Goal: Information Seeking & Learning: Learn about a topic

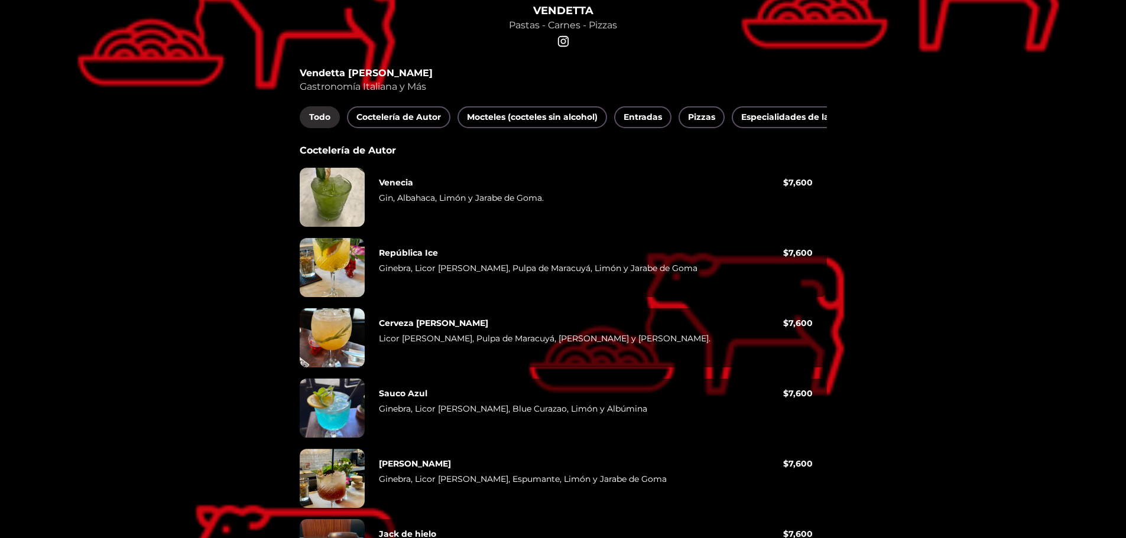
scroll to position [177, 0]
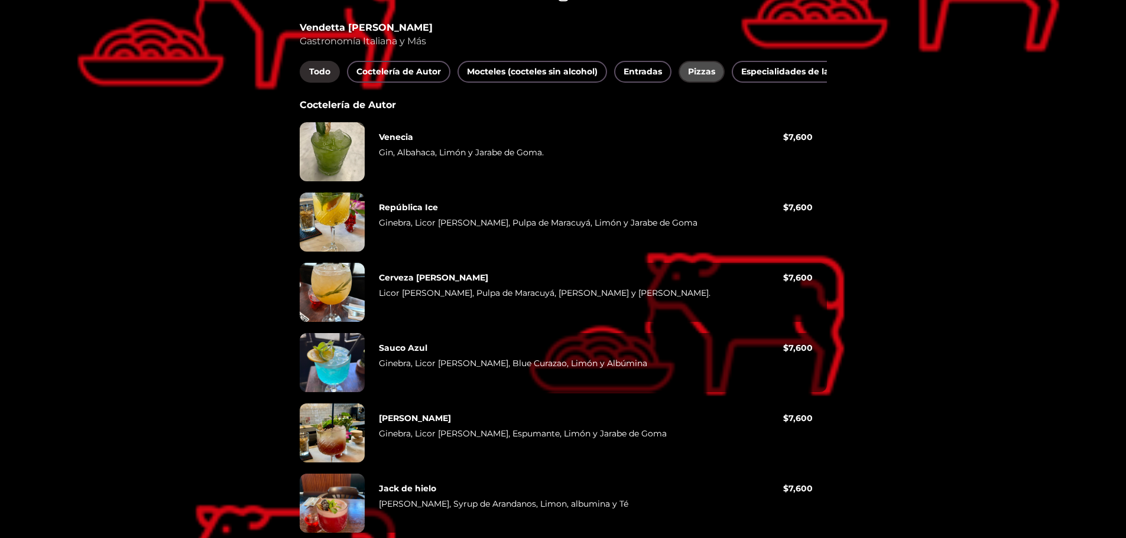
click at [708, 69] on font "Pizzas" at bounding box center [701, 71] width 27 height 11
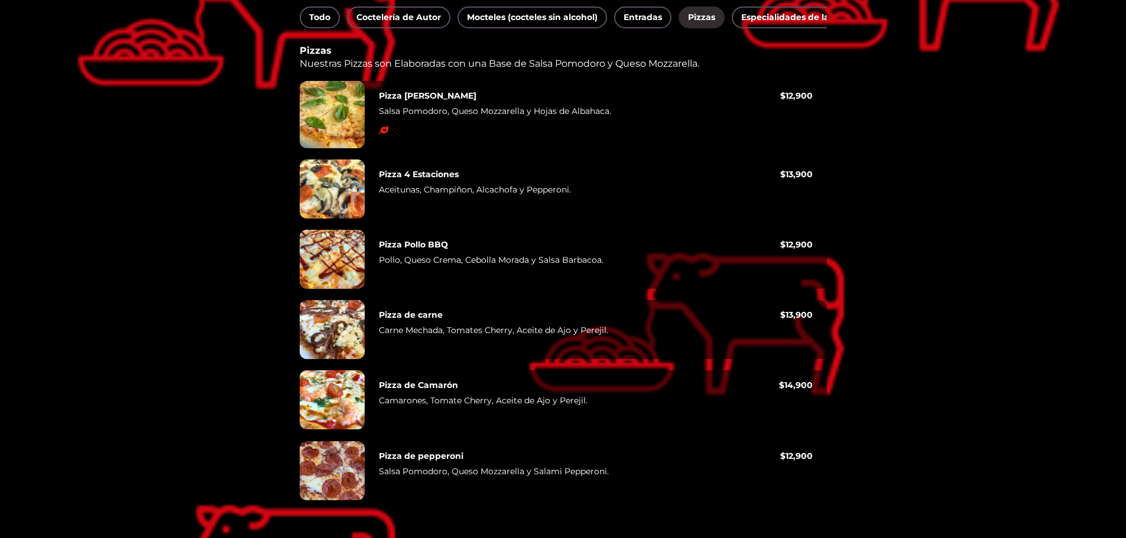
scroll to position [241, 0]
drag, startPoint x: 410, startPoint y: 190, endPoint x: 569, endPoint y: 195, distance: 159.1
click at [569, 195] on p "Aceitunas, Champiñon, Alcachofa y Pepperoni." at bounding box center [579, 191] width 401 height 15
click at [450, 190] on font "Aceitunas, Champiñon, Alcachofa y Pepperoni." at bounding box center [475, 189] width 192 height 11
drag, startPoint x: 601, startPoint y: 474, endPoint x: 406, endPoint y: 461, distance: 194.9
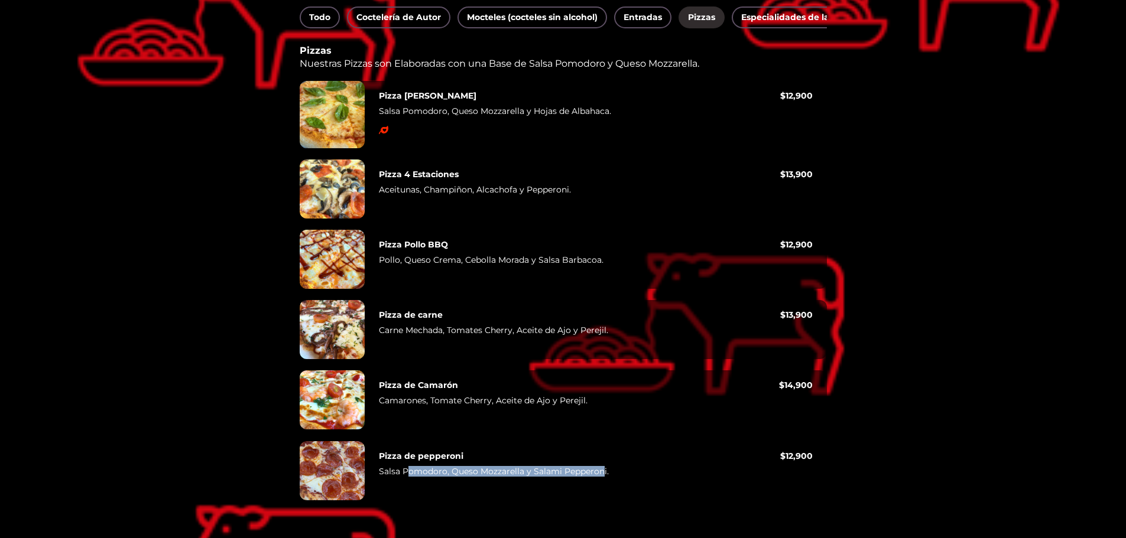
click at [407, 462] on div "Pizza de pepperoni Salsa Pomodoro, Queso Mozzarella y Salami Pepperoni." at bounding box center [579, 471] width 401 height 40
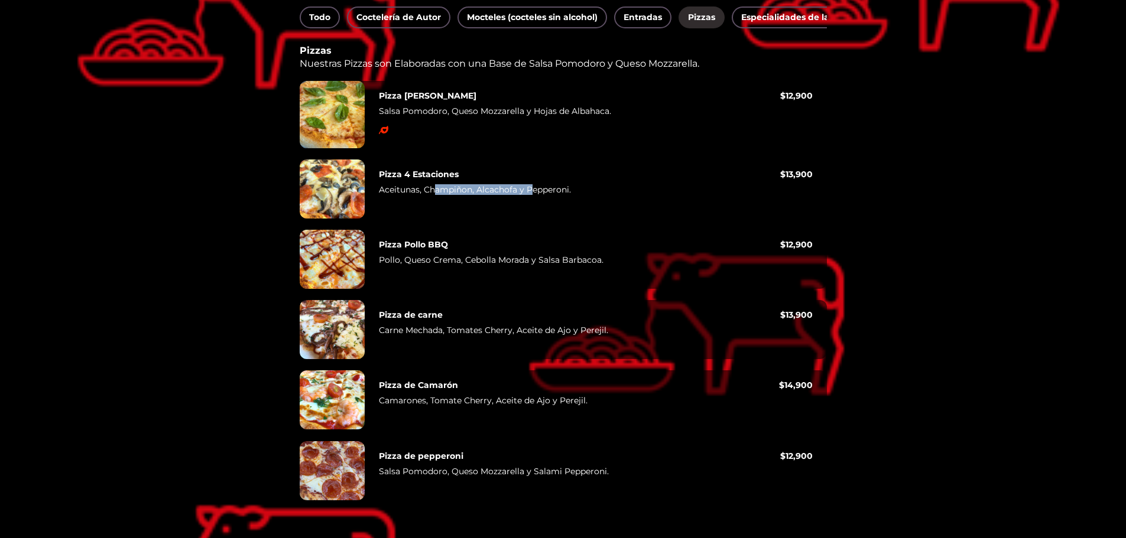
drag, startPoint x: 434, startPoint y: 189, endPoint x: 543, endPoint y: 197, distance: 109.1
click at [534, 196] on p "Aceitunas, Champiñon, Alcachofa y Pepperoni." at bounding box center [579, 191] width 401 height 15
click at [554, 194] on font "Aceitunas, Champiñon, Alcachofa y Pepperoni." at bounding box center [475, 189] width 192 height 11
drag, startPoint x: 436, startPoint y: 262, endPoint x: 457, endPoint y: 267, distance: 21.7
click at [455, 266] on p "Pollo, Queso Crema, Cebolla Morada y Salsa Barbacoa." at bounding box center [579, 262] width 401 height 15
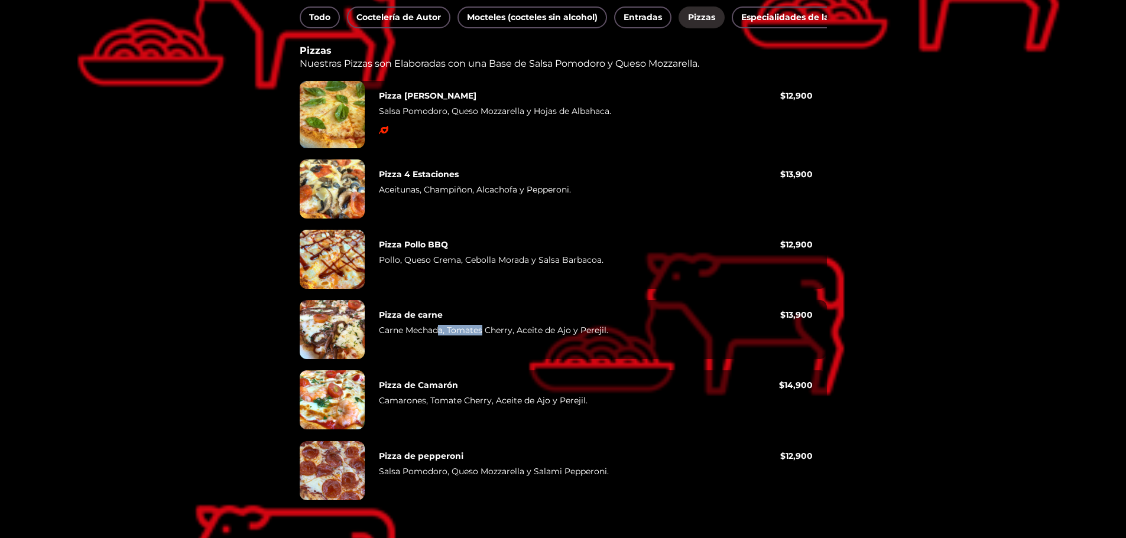
drag, startPoint x: 438, startPoint y: 331, endPoint x: 484, endPoint y: 330, distance: 45.5
click at [482, 330] on font "Carne Mechada, Tomates Cherry, Aceite de Ajo y Perejil." at bounding box center [493, 330] width 229 height 11
drag, startPoint x: 427, startPoint y: 401, endPoint x: 566, endPoint y: 408, distance: 138.5
click at [566, 408] on p "Camarones, Tomate Cherry, Aceite de Ajo y Perejil." at bounding box center [579, 402] width 400 height 15
drag, startPoint x: 392, startPoint y: 469, endPoint x: 412, endPoint y: 457, distance: 23.3
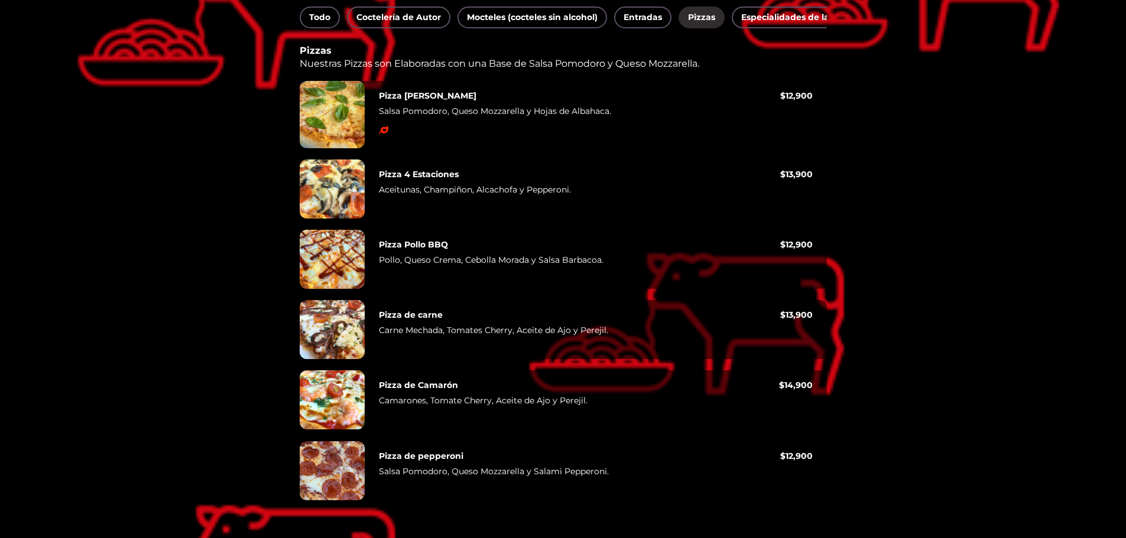
click at [392, 469] on font "Salsa Pomodoro, Queso Mozzarella y Salami Pepperoni." at bounding box center [494, 471] width 230 height 11
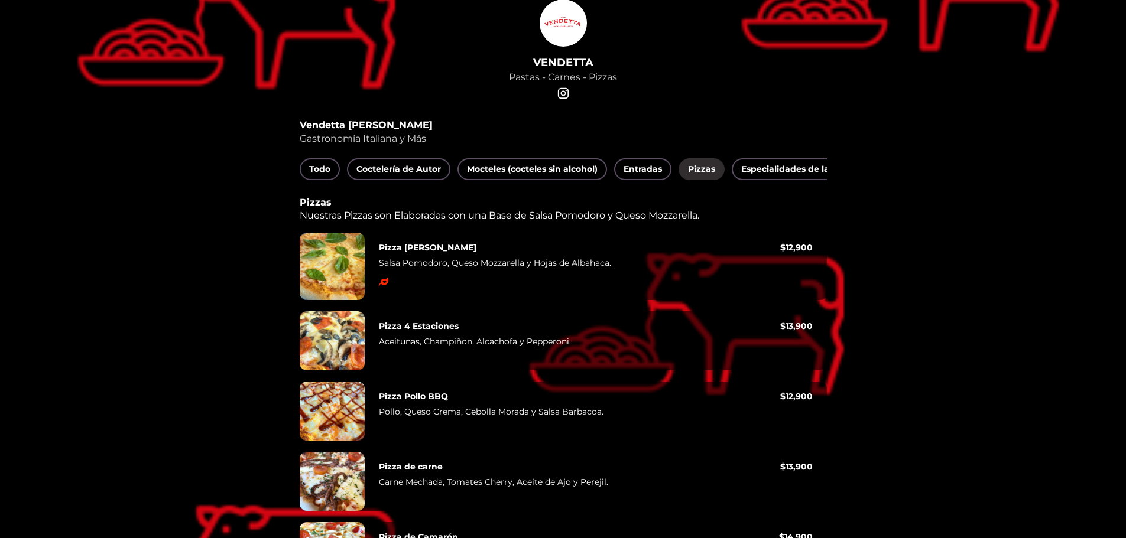
scroll to position [63, 0]
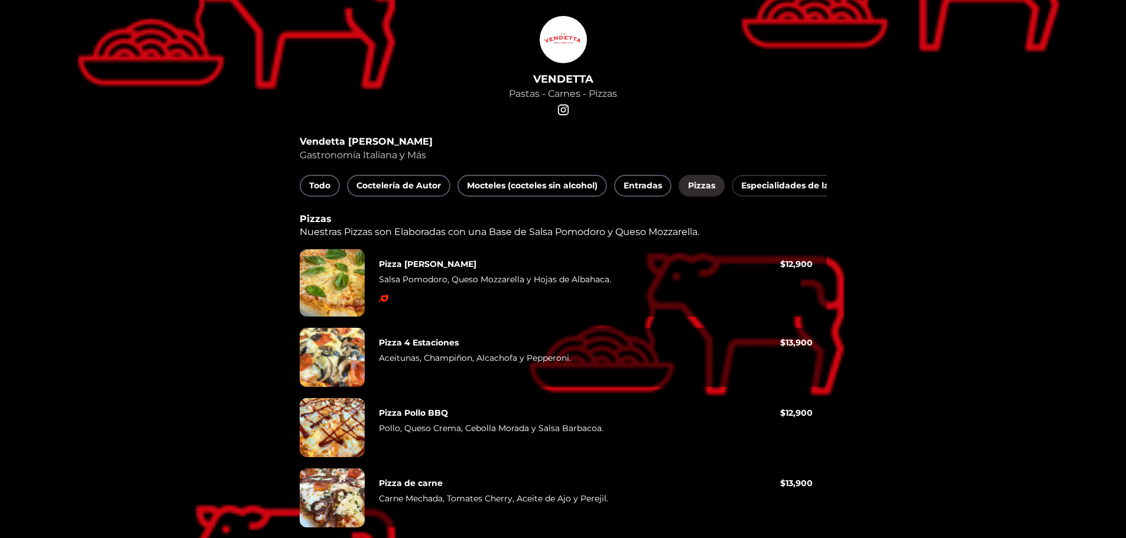
click at [783, 188] on font "Especialidades de la Casa" at bounding box center [796, 185] width 111 height 11
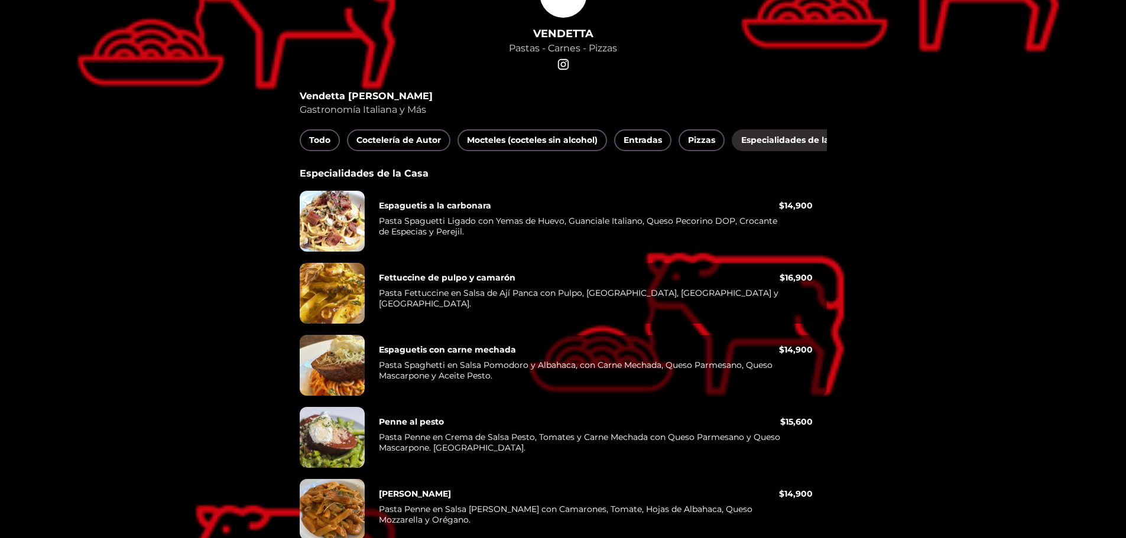
scroll to position [0, 0]
